Goal: Communication & Community: Answer question/provide support

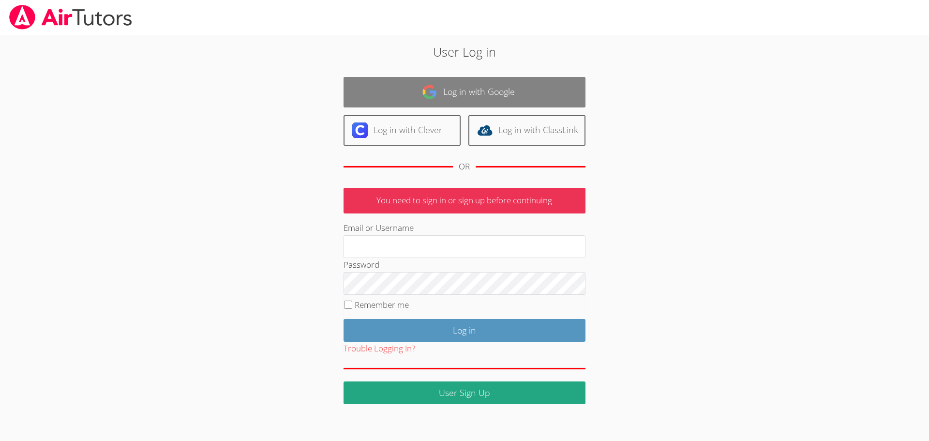
click at [449, 85] on link "Log in with Google" at bounding box center [465, 92] width 242 height 30
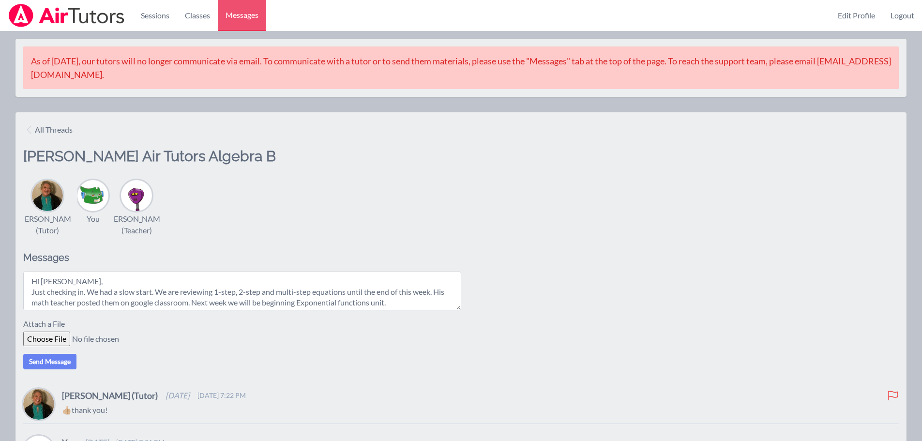
click at [205, 310] on textarea "Hi [PERSON_NAME], Just checking in. We had a slow start. We are reviewing 1-ste…" at bounding box center [242, 291] width 438 height 39
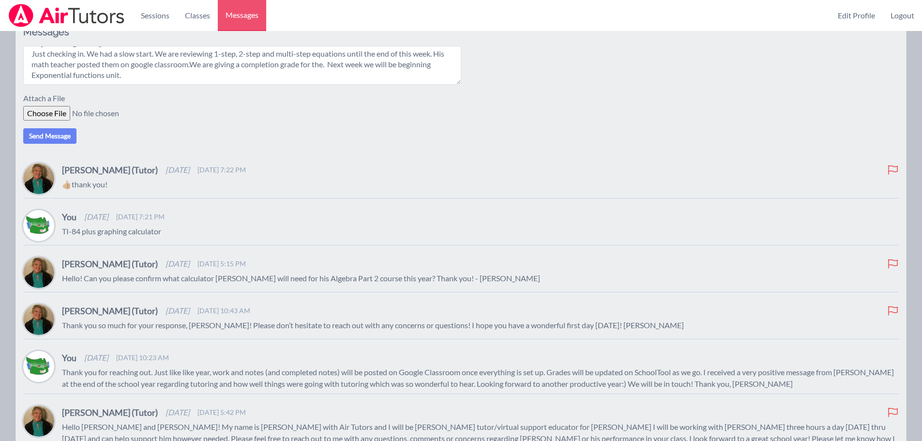
scroll to position [177, 0]
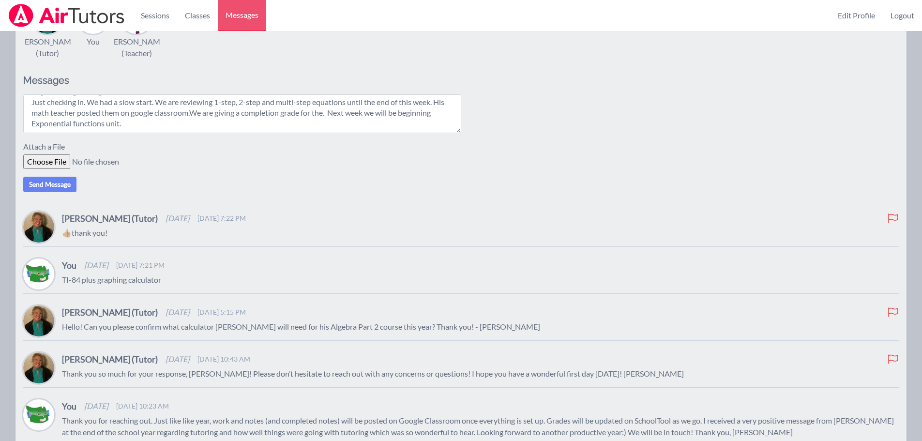
click at [204, 125] on textarea "Hi [PERSON_NAME], Just checking in. We had a slow start. We are reviewing 1-ste…" at bounding box center [242, 113] width 438 height 39
click at [341, 125] on textarea "Hi [PERSON_NAME], Just checking in. We had a slow start. We are reviewing 1-ste…" at bounding box center [242, 113] width 438 height 39
click at [250, 131] on textarea "Hi [PERSON_NAME], Just checking in. We had a slow start. We are reviewing 1-ste…" at bounding box center [242, 113] width 438 height 39
click at [136, 113] on textarea "Hi [PERSON_NAME], Just checking in. We had a slow start. We are reviewing 1-ste…" at bounding box center [242, 113] width 438 height 39
click at [113, 112] on textarea "Hi [PERSON_NAME], Just checking in. We had a slow easy start. We are reviewing …" at bounding box center [242, 113] width 438 height 39
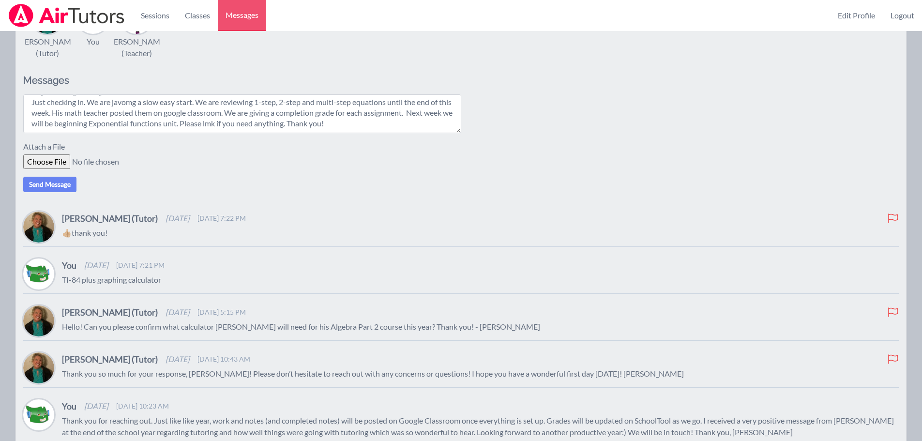
click at [194, 112] on textarea "Hi [PERSON_NAME], Just checking in. We are javomg a slow easy start. We are rev…" at bounding box center [242, 113] width 438 height 39
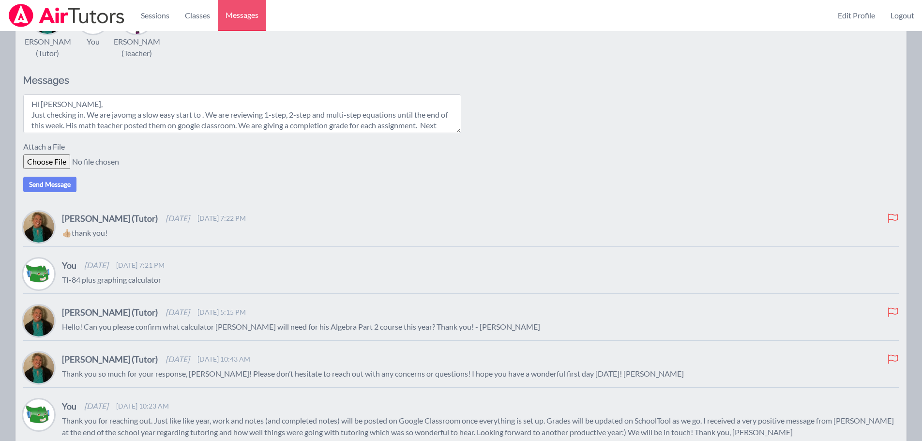
drag, startPoint x: 207, startPoint y: 114, endPoint x: 89, endPoint y: 123, distance: 118.5
click at [89, 123] on textarea "Hi [PERSON_NAME], Just checking in. We are javomg a slow easy start to . We are…" at bounding box center [242, 113] width 438 height 39
click at [114, 126] on textarea "Hi [PERSON_NAME], Just checking in. We are reviewing 1-step, 2-step and multi-s…" at bounding box center [242, 113] width 438 height 39
click at [389, 126] on textarea "Hi [PERSON_NAME], Just checking in. We have been reviewing 1-step, 2-step and m…" at bounding box center [242, 113] width 438 height 39
click at [212, 133] on textarea "Hi [PERSON_NAME], Just checking in. We have been reviewing 1-step, 2-step and m…" at bounding box center [242, 113] width 438 height 39
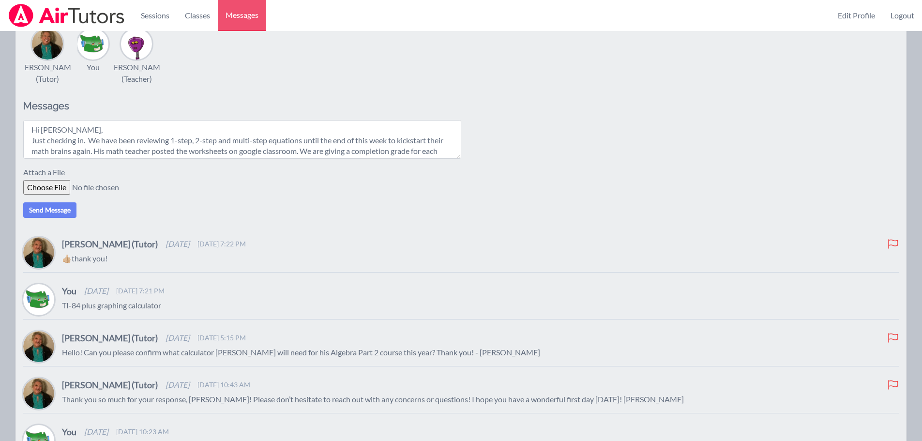
scroll to position [129, 0]
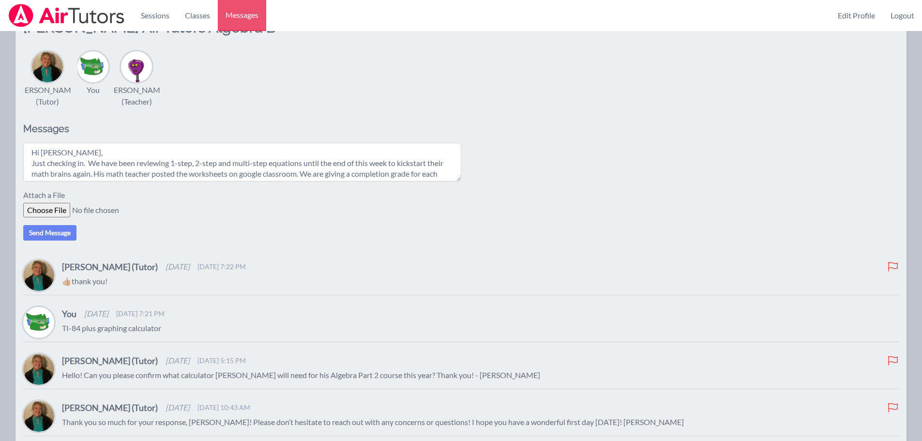
click at [317, 182] on textarea "Hi [PERSON_NAME], Just checking in. We have been reviewing 1-step, 2-step and m…" at bounding box center [242, 162] width 438 height 39
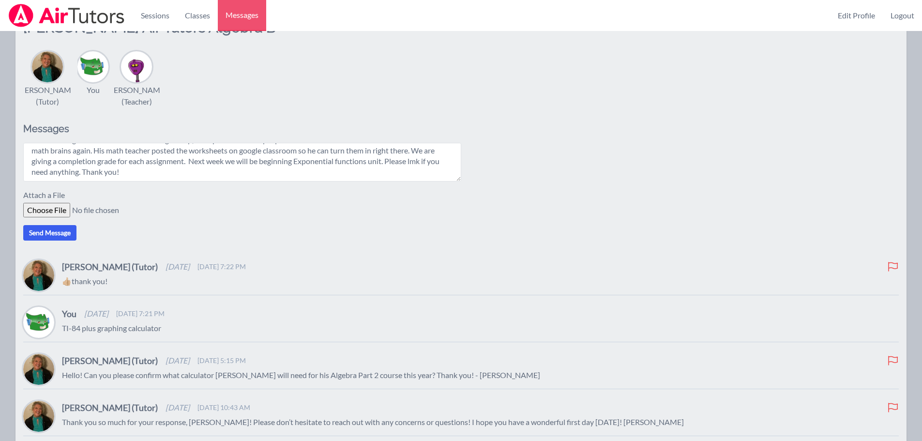
type textarea "Hi [PERSON_NAME], Just checking in. We have been reviewing 1-step, 2-step and m…"
click at [62, 241] on button "Send Message" at bounding box center [49, 232] width 53 height 15
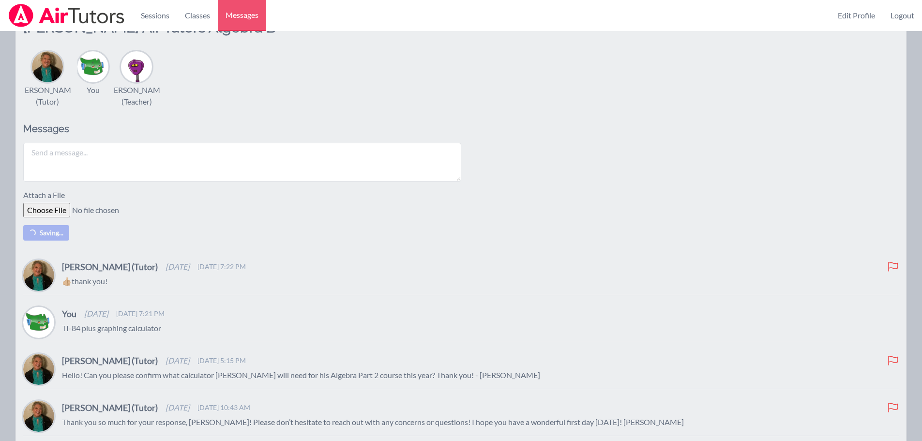
scroll to position [0, 0]
